Goal: Use online tool/utility

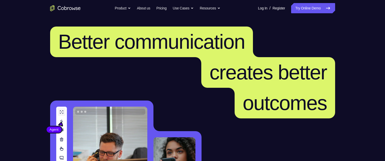
drag, startPoint x: 294, startPoint y: 9, endPoint x: 304, endPoint y: 5, distance: 10.4
click at [294, 9] on link "Try Online Demo" at bounding box center [313, 8] width 44 height 10
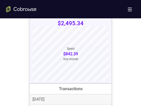
scroll to position [229, 0]
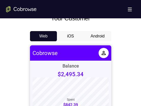
click at [91, 38] on button "Android" at bounding box center [97, 36] width 27 height 10
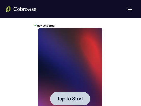
scroll to position [0, 0]
click at [72, 59] on span "Tap to Start" at bounding box center [70, 98] width 26 height 5
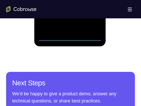
scroll to position [331, 0]
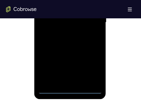
click at [71, 59] on div at bounding box center [70, 22] width 64 height 142
click at [95, 59] on div at bounding box center [70, 22] width 64 height 142
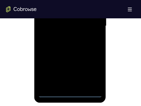
scroll to position [229, 0]
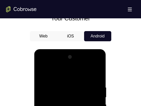
drag, startPoint x: 64, startPoint y: 76, endPoint x: 98, endPoint y: 126, distance: 60.4
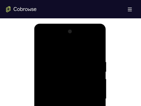
click at [53, 59] on div at bounding box center [70, 98] width 64 height 142
click at [75, 59] on div at bounding box center [70, 98] width 64 height 142
click at [69, 59] on div at bounding box center [70, 98] width 64 height 142
click at [71, 59] on div at bounding box center [70, 98] width 64 height 142
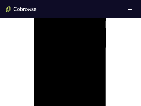
click at [69, 59] on div at bounding box center [70, 48] width 64 height 142
click at [63, 55] on div at bounding box center [70, 48] width 64 height 142
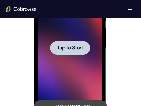
click at [63, 47] on span "Tap to Start" at bounding box center [70, 47] width 26 height 5
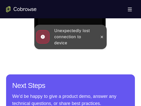
scroll to position [382, 0]
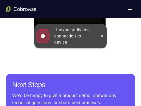
click at [97, 37] on div "Unexpectedly lost connection to device" at bounding box center [70, 36] width 73 height 24
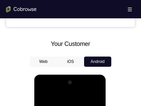
scroll to position [280, 0]
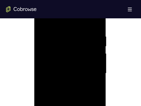
click at [63, 59] on div at bounding box center [70, 73] width 64 height 142
click at [65, 59] on div at bounding box center [70, 73] width 64 height 142
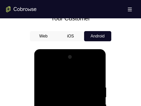
scroll to position [254, 0]
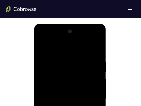
click at [51, 59] on div at bounding box center [70, 98] width 64 height 142
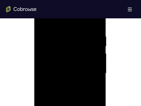
click at [69, 59] on div at bounding box center [70, 73] width 64 height 142
click at [71, 59] on div at bounding box center [70, 73] width 64 height 142
click at [49, 59] on div at bounding box center [70, 73] width 64 height 142
click at [73, 59] on div at bounding box center [70, 73] width 64 height 142
click at [63, 59] on div at bounding box center [70, 73] width 64 height 142
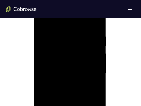
click at [83, 59] on div at bounding box center [70, 73] width 64 height 142
click at [73, 59] on div at bounding box center [70, 73] width 64 height 142
drag, startPoint x: 60, startPoint y: 24, endPoint x: 102, endPoint y: 85, distance: 73.6
click at [107, 24] on html "Online web based iOS Simulators and Android Emulators. Run iPhone, iPad, Mobile…" at bounding box center [70, 74] width 73 height 153
click at [67, 59] on div at bounding box center [70, 73] width 64 height 142
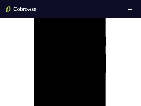
scroll to position [305, 0]
drag, startPoint x: 70, startPoint y: 65, endPoint x: 68, endPoint y: -12, distance: 76.4
click at [70, 59] on div at bounding box center [70, 48] width 64 height 142
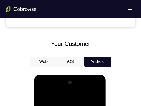
drag, startPoint x: 45, startPoint y: 95, endPoint x: 148, endPoint y: 170, distance: 127.0
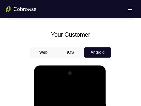
scroll to position [280, 0]
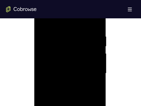
click at [70, 59] on div at bounding box center [70, 73] width 64 height 142
click at [72, 59] on div at bounding box center [70, 73] width 64 height 142
click at [74, 59] on div at bounding box center [70, 73] width 64 height 142
click at [75, 59] on div at bounding box center [70, 73] width 64 height 142
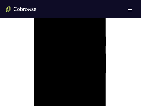
click at [68, 59] on div at bounding box center [70, 73] width 64 height 142
click at [73, 59] on div at bounding box center [70, 73] width 64 height 142
click at [71, 59] on div at bounding box center [70, 73] width 64 height 142
drag, startPoint x: 71, startPoint y: 89, endPoint x: 102, endPoint y: 61, distance: 41.8
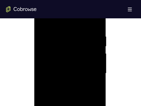
click at [71, 59] on div at bounding box center [70, 73] width 64 height 142
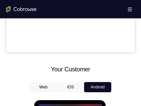
scroll to position [611, 0]
